Goal: Task Accomplishment & Management: Manage account settings

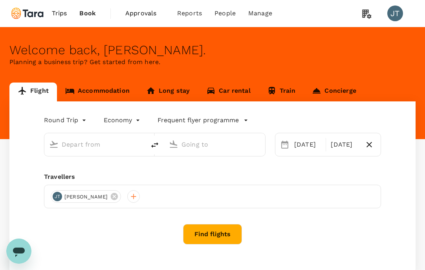
type input "business"
type input "Singapore Changi (SIN)"
type input "London Heathrow (LHR)"
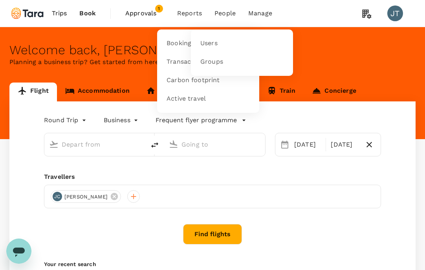
type input "Singapore Changi (SIN)"
type input "London Heathrow (LHR)"
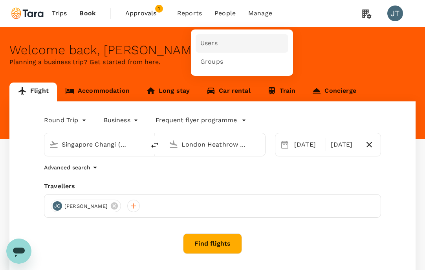
click at [211, 39] on span "Users" at bounding box center [208, 43] width 17 height 9
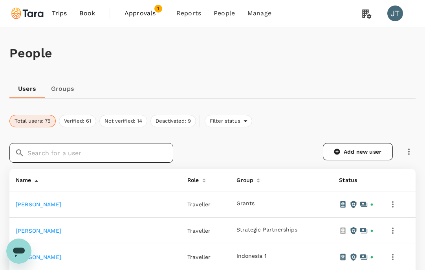
click at [96, 145] on input "text" at bounding box center [100, 153] width 146 height 20
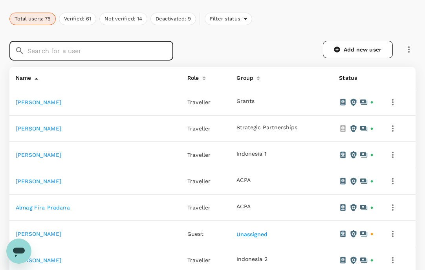
scroll to position [102, 0]
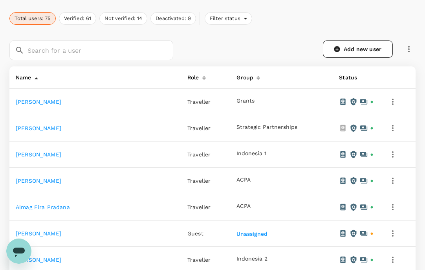
click at [60, 210] on link "Almag Fira Pradana" at bounding box center [43, 207] width 54 height 6
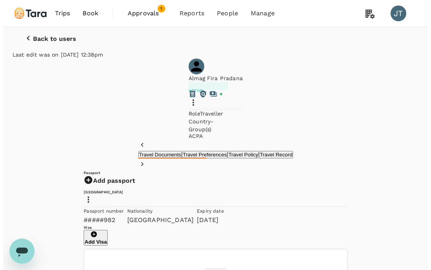
scroll to position [15, 0]
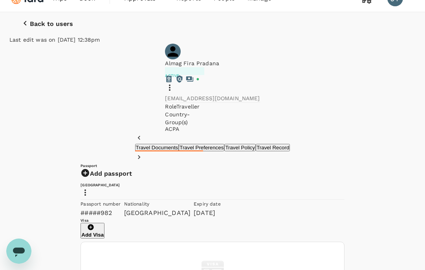
click at [174, 83] on icon at bounding box center [169, 87] width 9 height 9
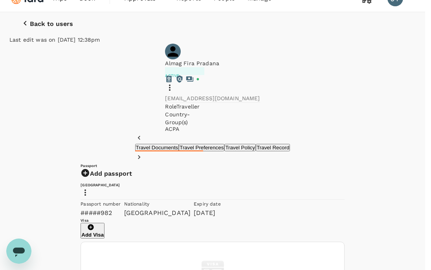
click at [396, 129] on div at bounding box center [215, 135] width 431 height 270
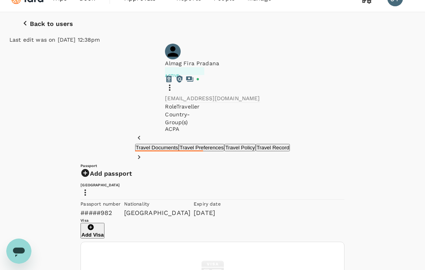
click at [90, 192] on icon at bounding box center [84, 192] width 9 height 9
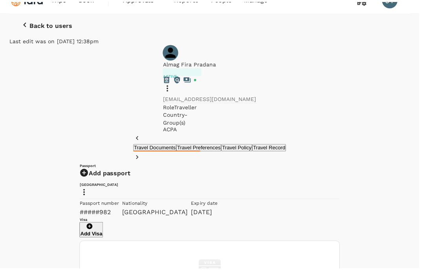
scroll to position [93, 0]
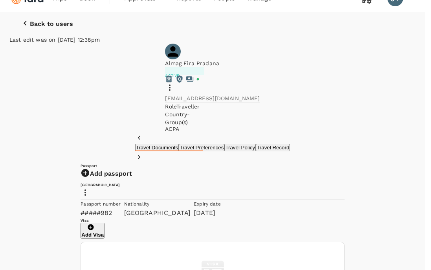
type input "[DATE]"
